Goal: Find specific page/section

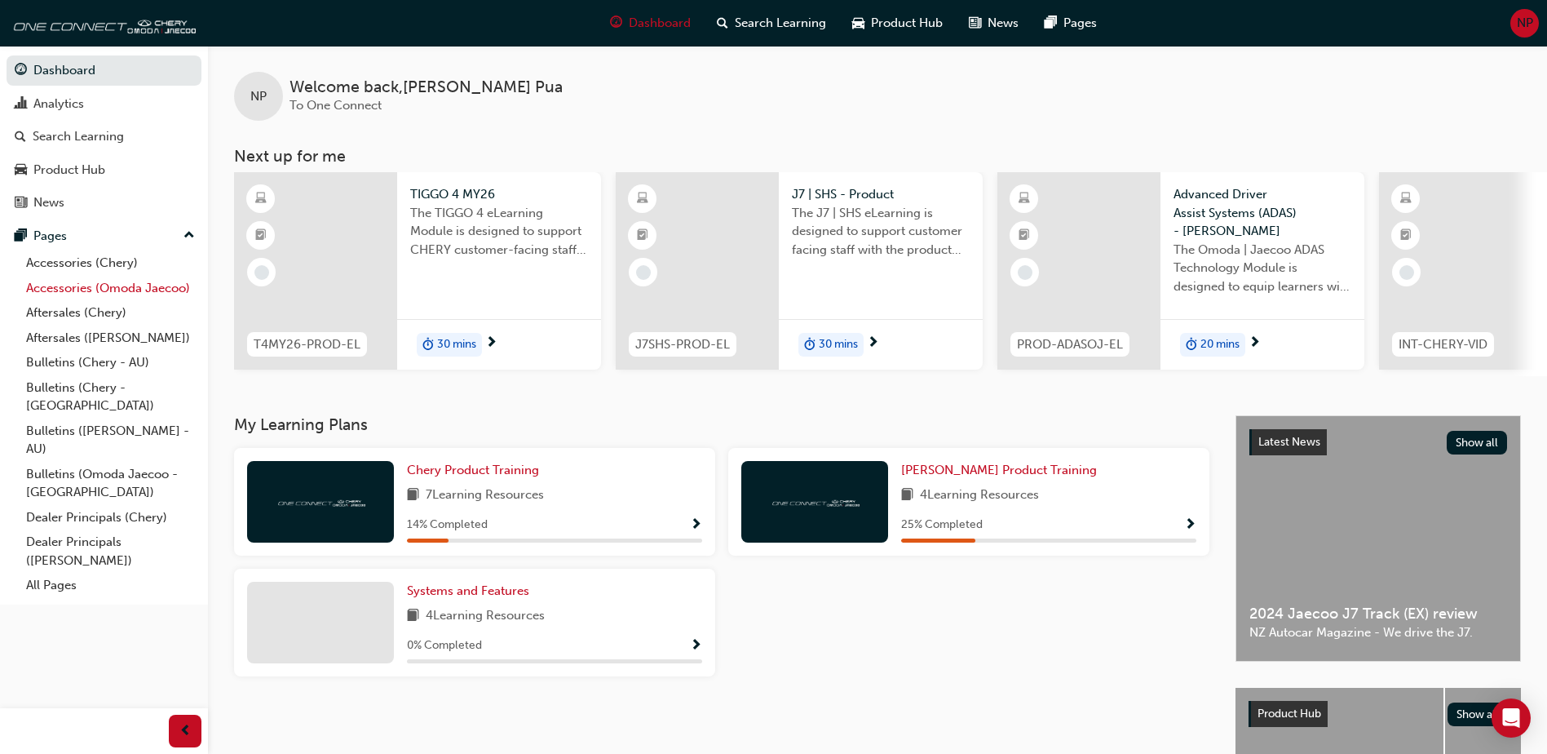
click at [70, 287] on link "Accessories (Omoda Jaecoo)" at bounding box center [111, 288] width 182 height 25
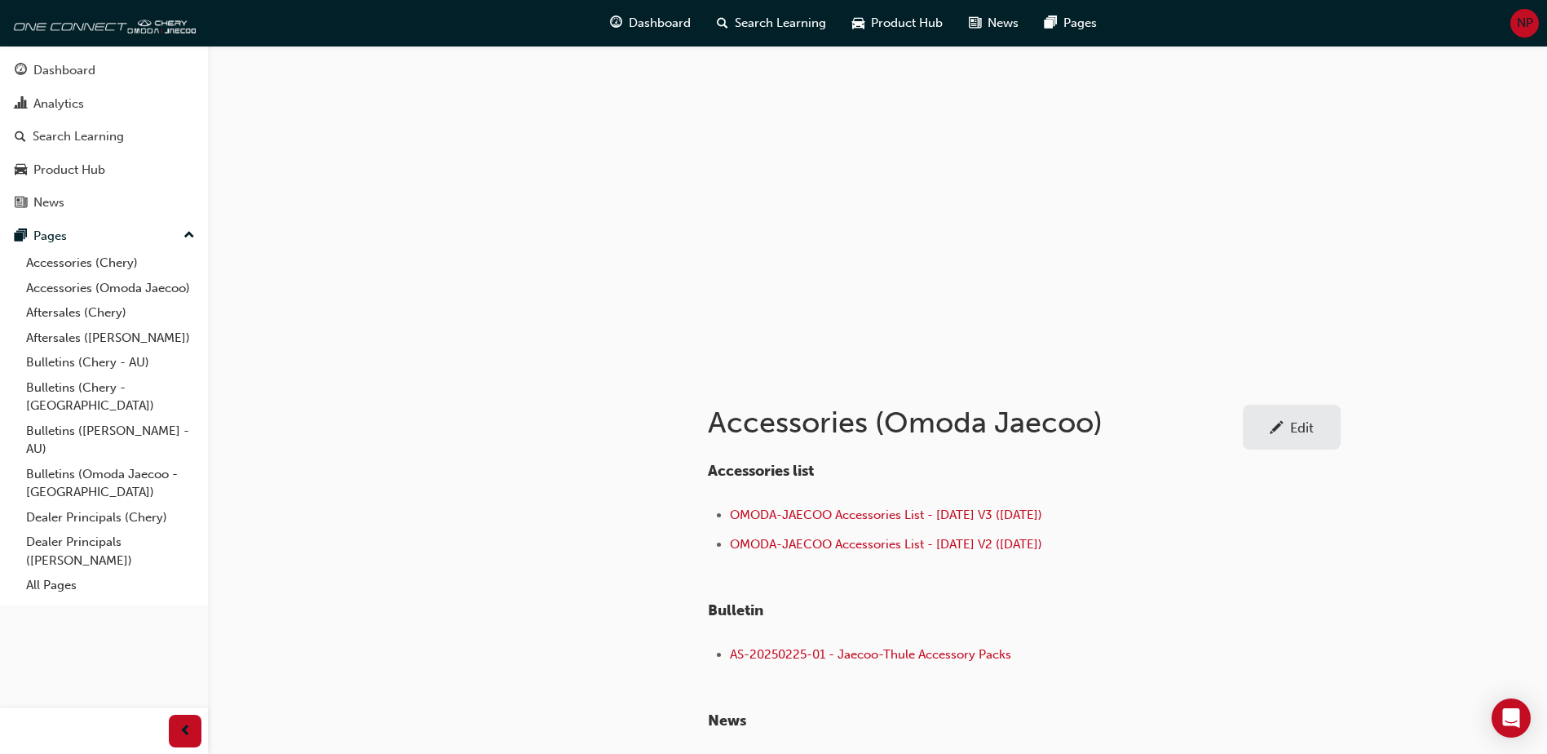
click at [510, 506] on div at bounding box center [535, 607] width 294 height 470
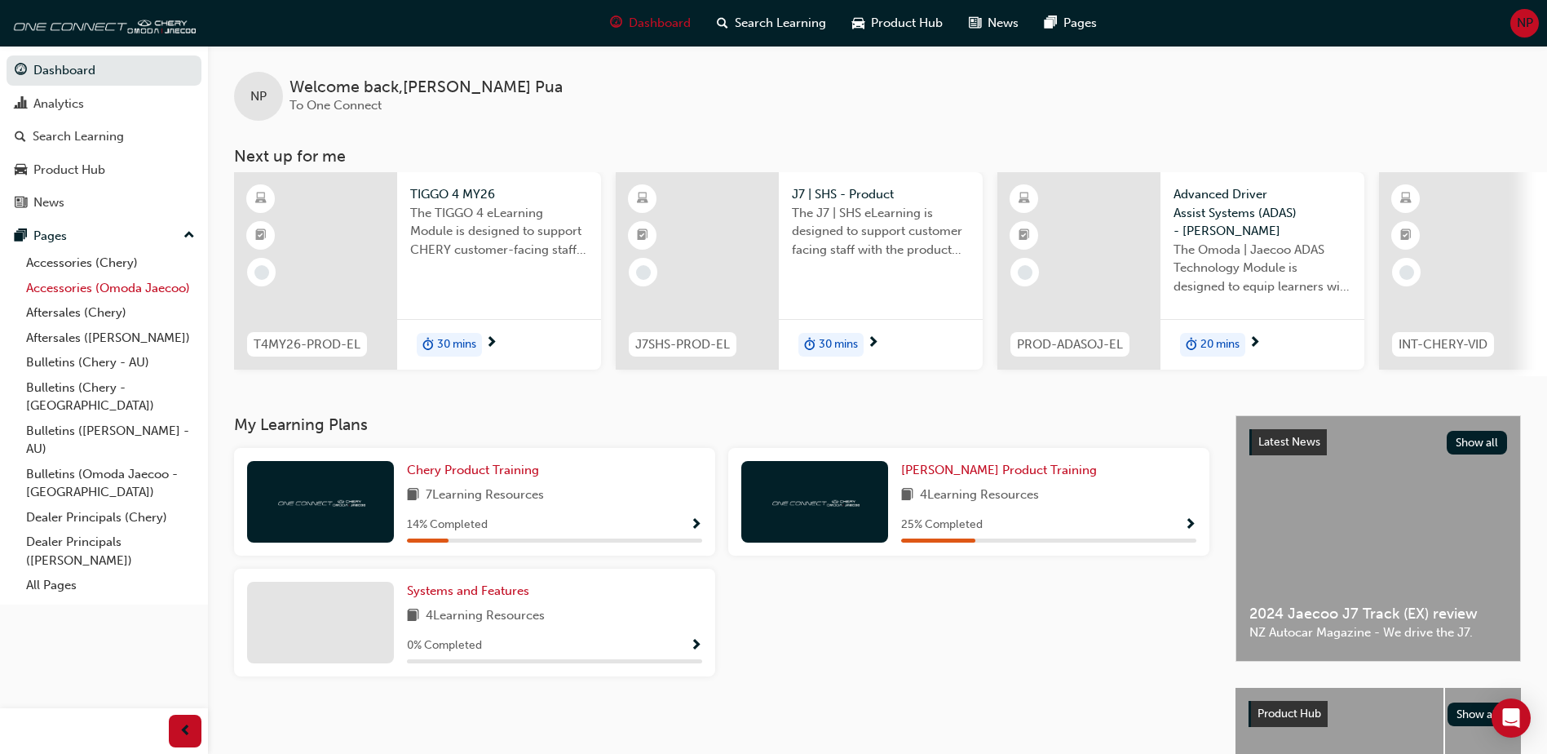
click at [112, 292] on link "Accessories (Omoda Jaecoo)" at bounding box center [111, 288] width 182 height 25
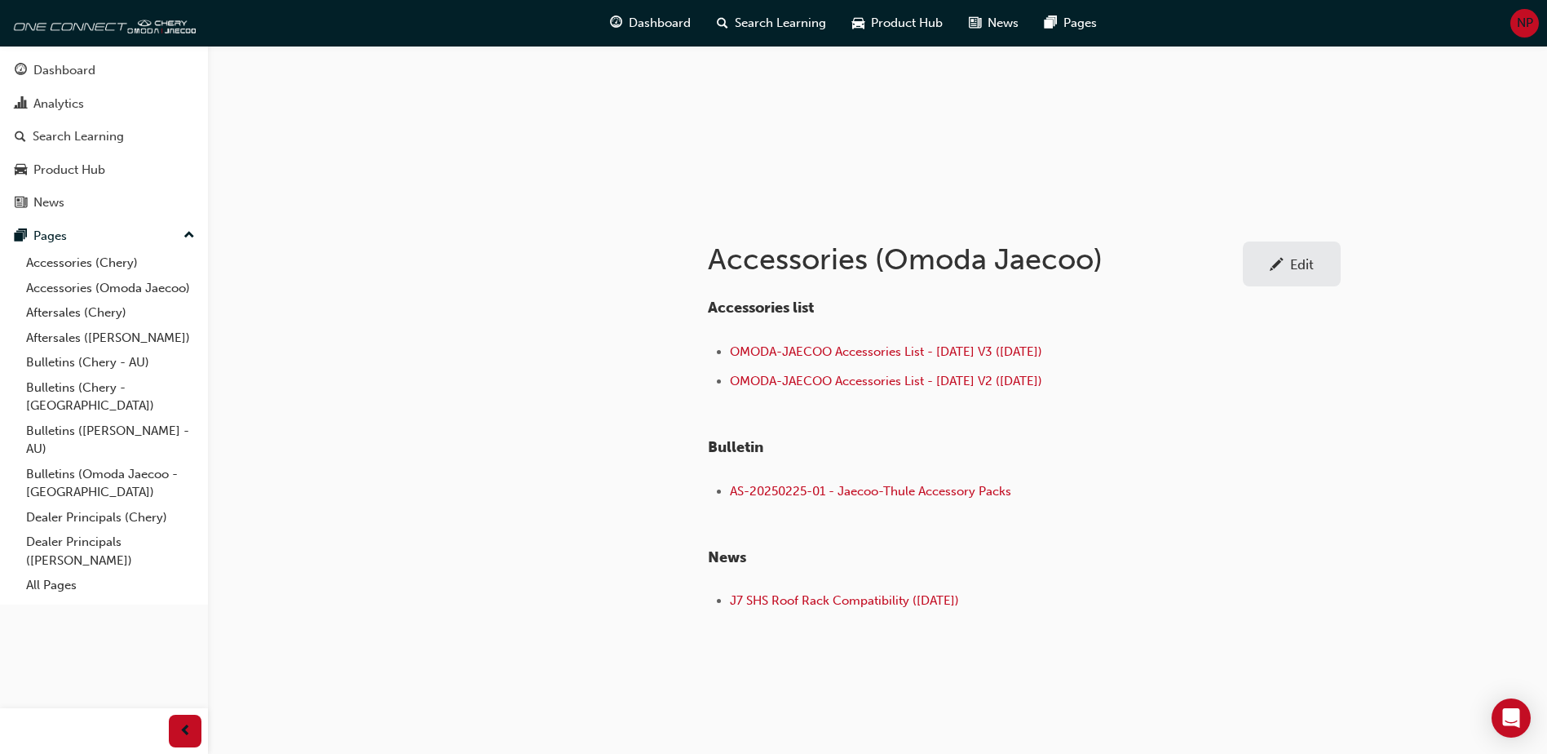
scroll to position [181, 0]
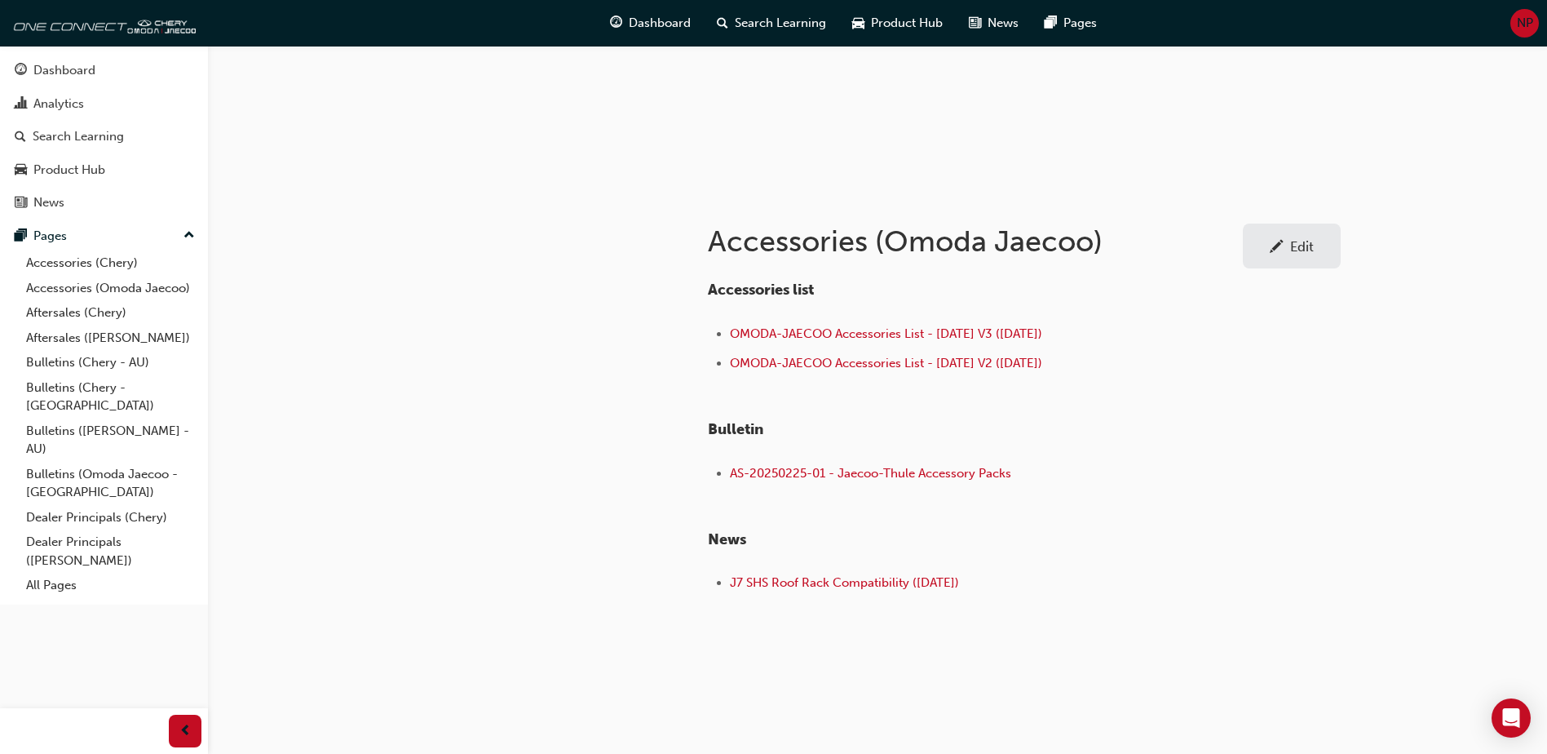
click at [1225, 542] on h4 "​News" at bounding box center [973, 540] width 530 height 18
